Goal: Book appointment/travel/reservation

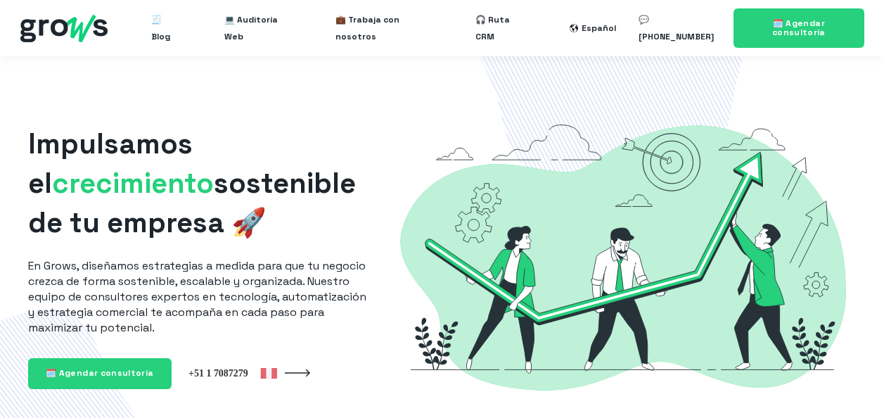
click at [106, 371] on span "🗓️ Agendar consultoría" at bounding box center [100, 372] width 108 height 11
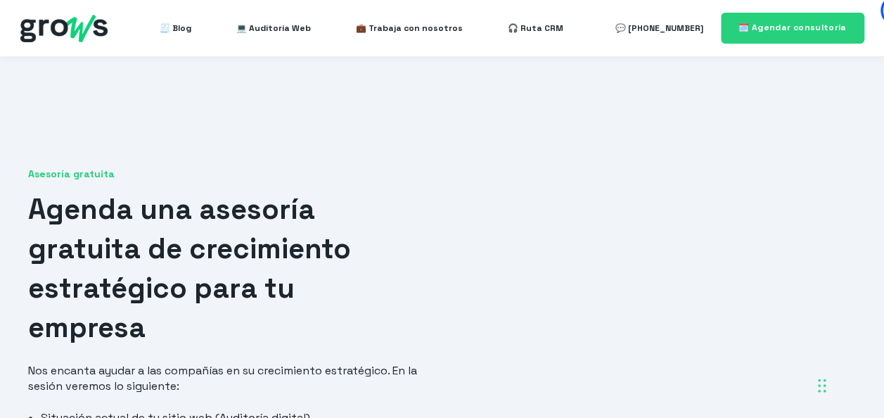
click at [661, 110] on div "Asesoría gratuita [PERSON_NAME] una asesoría gratuita de crecimiento estratégic…" at bounding box center [442, 380] width 884 height 649
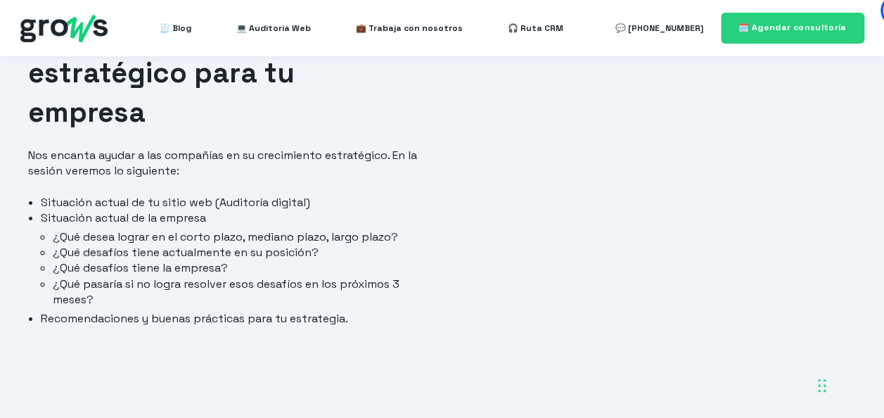
scroll to position [238, 0]
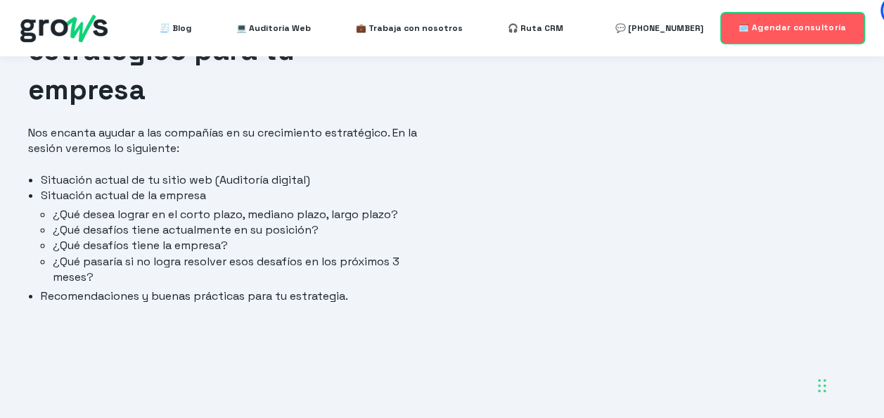
click at [824, 28] on span "🗓️ Agendar consultoría" at bounding box center [793, 27] width 108 height 11
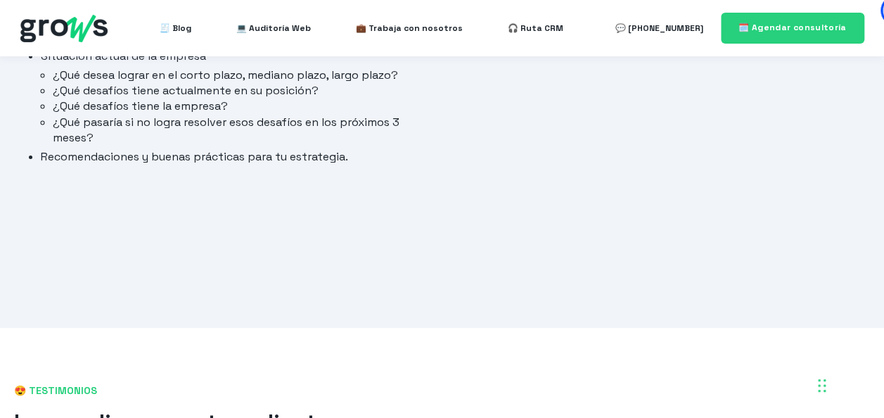
scroll to position [392, 0]
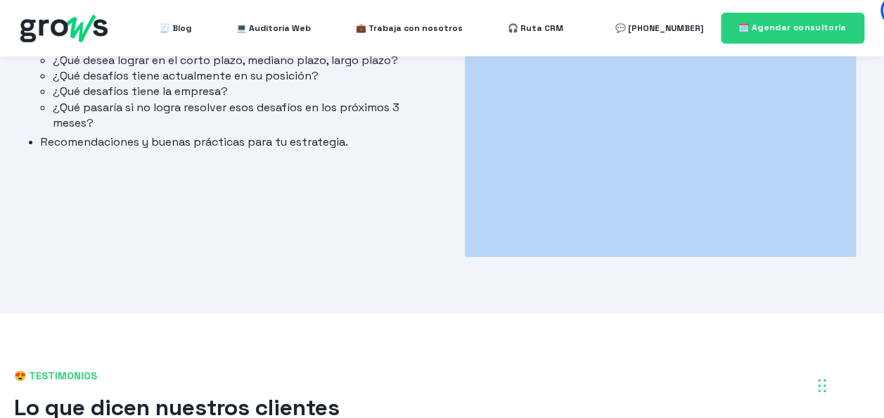
drag, startPoint x: 881, startPoint y: 147, endPoint x: 888, endPoint y: 151, distance: 7.9
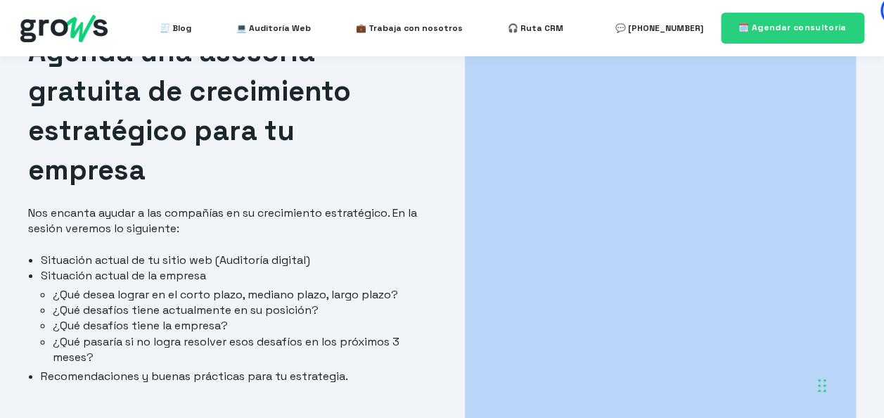
scroll to position [172, 0]
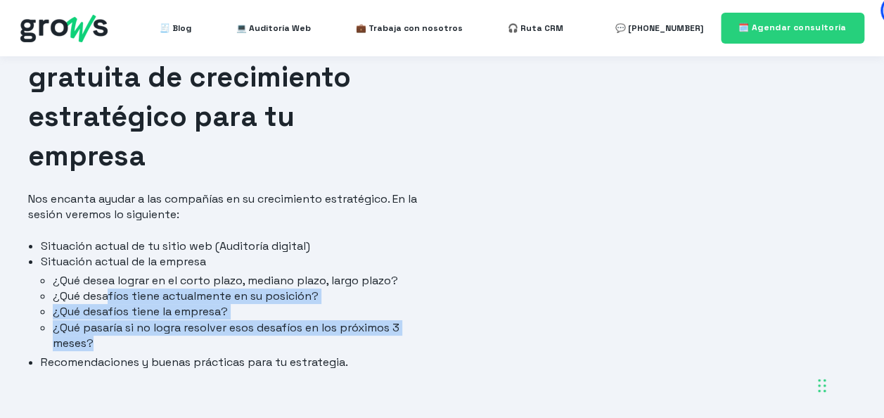
drag, startPoint x: 108, startPoint y: 275, endPoint x: 180, endPoint y: 329, distance: 90.5
click at [180, 329] on ul "¿Qué desea lograr en el corto plazo, mediano plazo, largo plazo? ¿Qué desafíos …" at bounding box center [230, 312] width 378 height 79
drag, startPoint x: 180, startPoint y: 329, endPoint x: 138, endPoint y: 328, distance: 42.2
click at [138, 328] on li "¿Qué pasaría si no logra resolver esos desafíos en los próximos 3 meses?" at bounding box center [236, 336] width 366 height 32
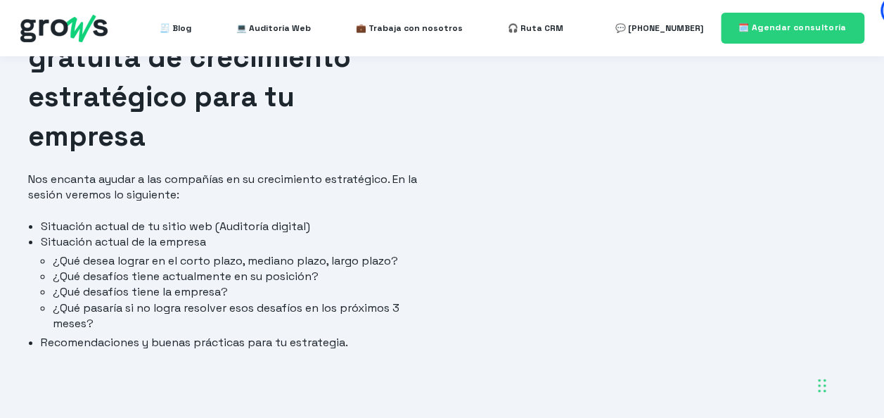
click at [139, 335] on li "Recomendaciones y buenas prácticas para tu estrategia." at bounding box center [230, 342] width 378 height 15
